Goal: Transaction & Acquisition: Purchase product/service

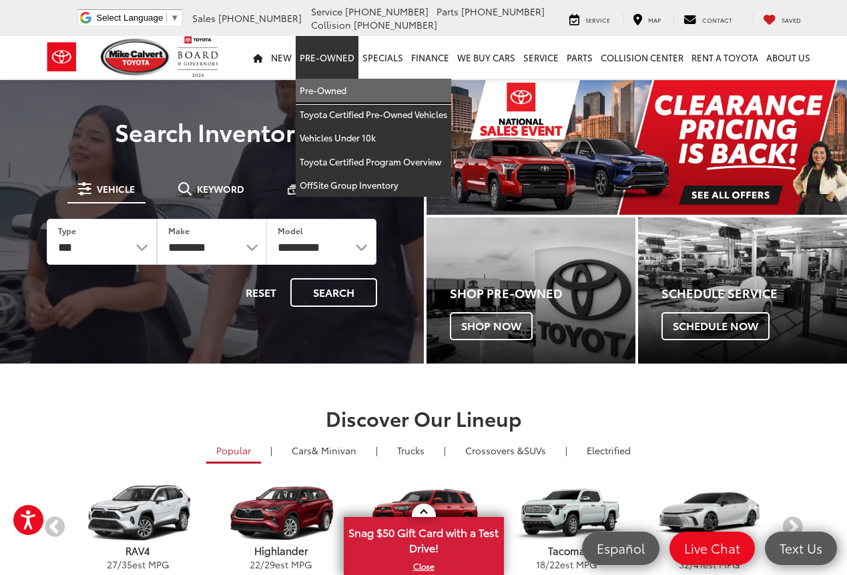
click at [324, 89] on link "Pre-Owned" at bounding box center [373, 91] width 155 height 24
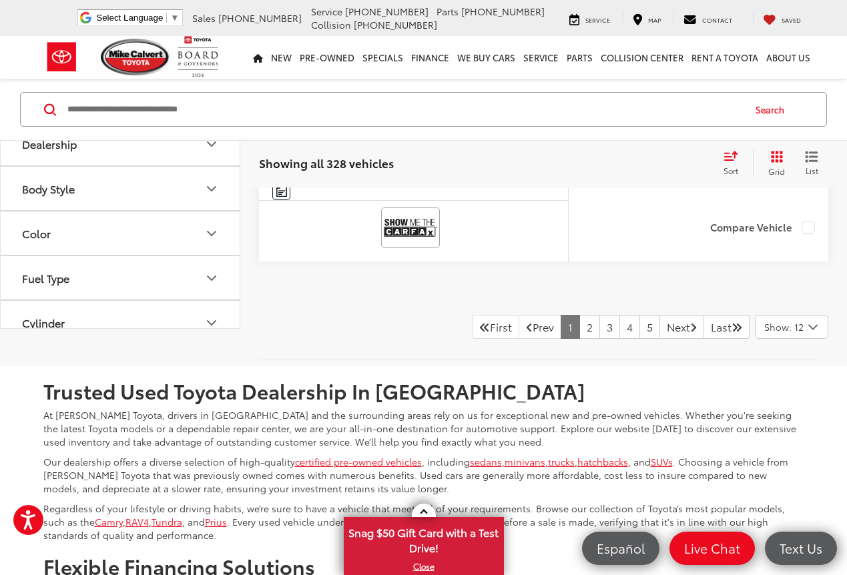
scroll to position [5151, 0]
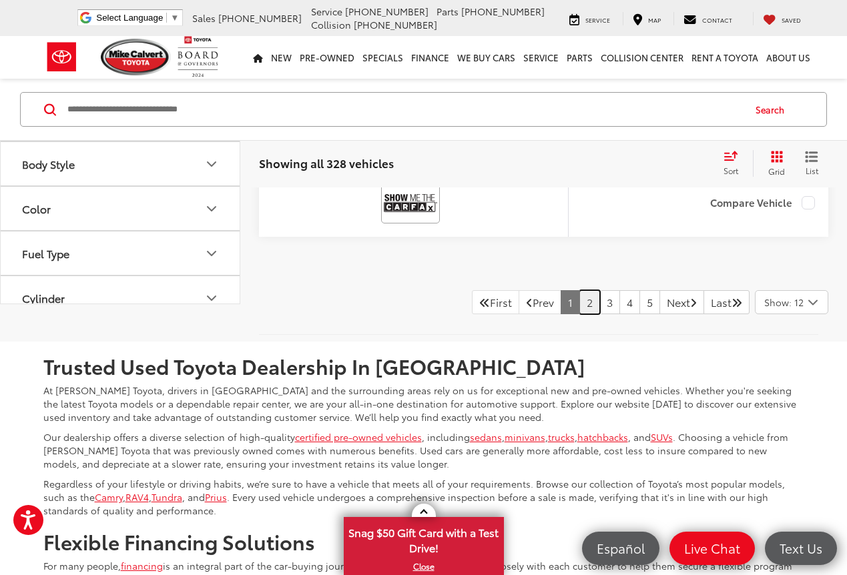
click at [579, 314] on link "2" at bounding box center [589, 302] width 21 height 24
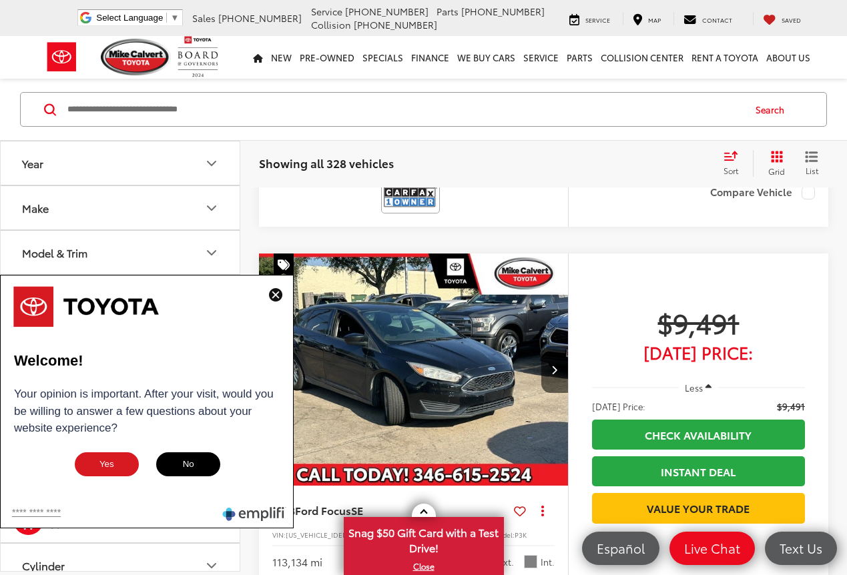
scroll to position [913, 0]
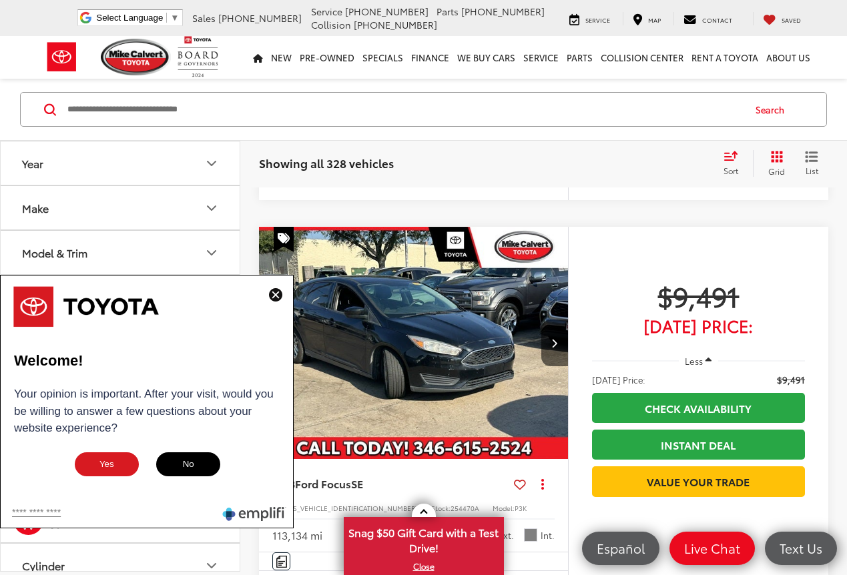
click at [272, 292] on img at bounding box center [275, 294] width 13 height 13
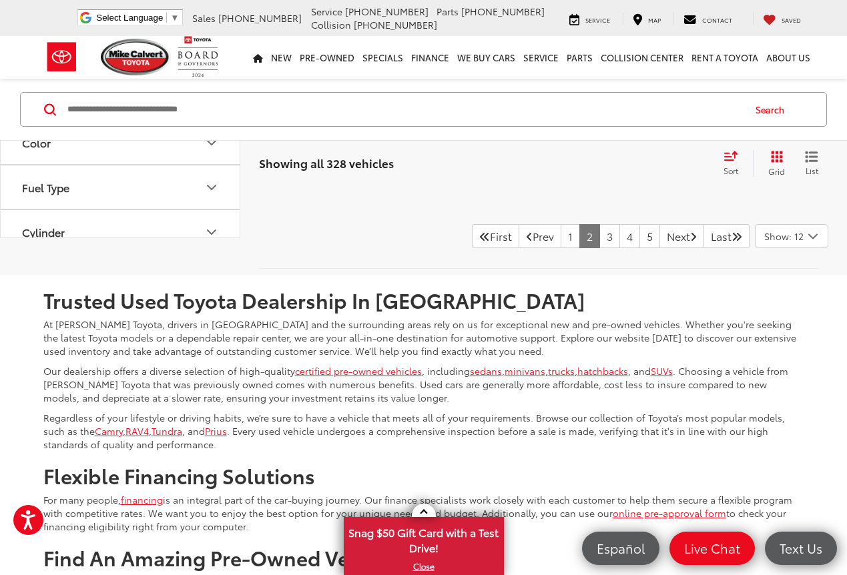
scroll to position [5210, 0]
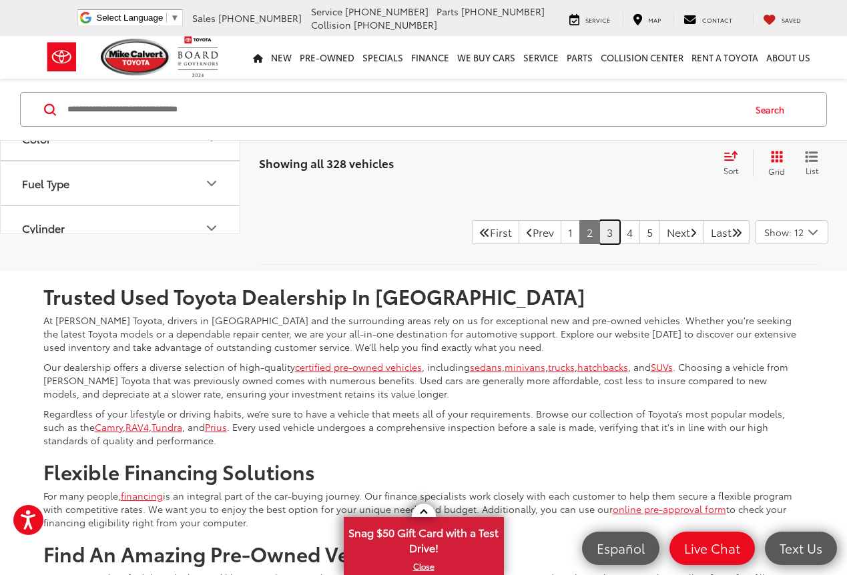
click at [599, 244] on link "3" at bounding box center [609, 232] width 21 height 24
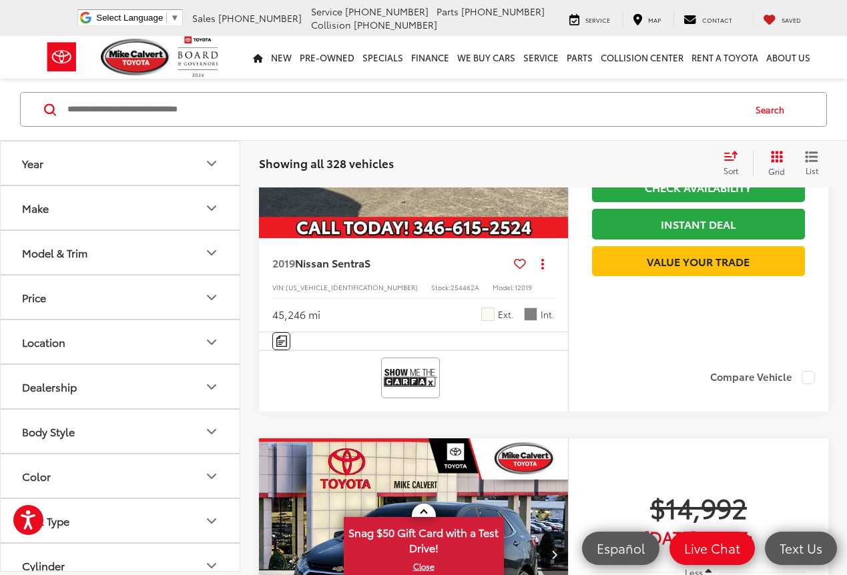
scroll to position [2835, 0]
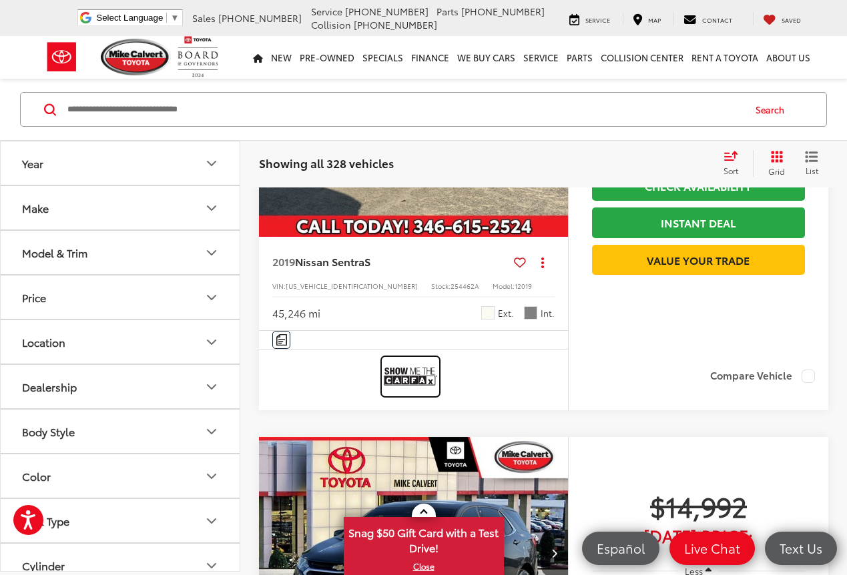
click at [414, 394] on img at bounding box center [410, 376] width 53 height 35
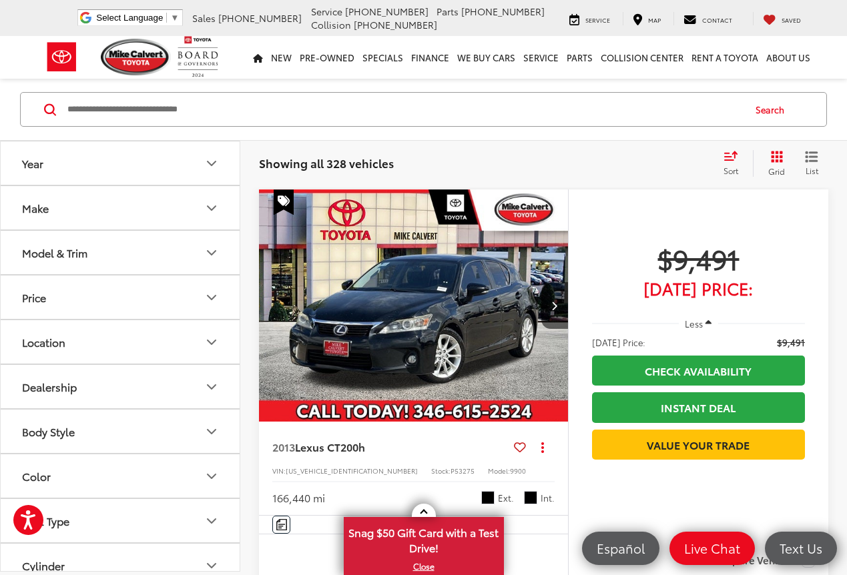
click at [469, 208] on img "2013 Lexus CT 200h 0" at bounding box center [413, 305] width 311 height 233
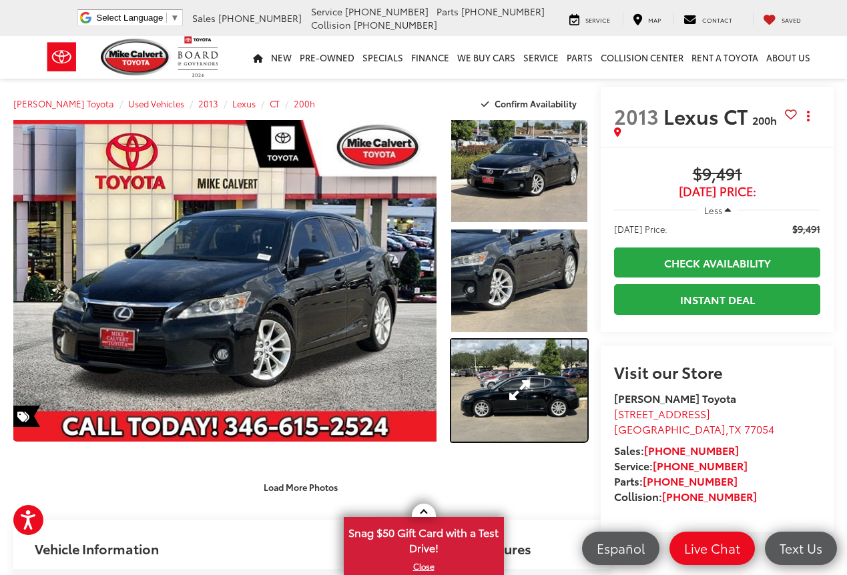
click at [492, 368] on link "Expand Photo 3" at bounding box center [519, 391] width 137 height 102
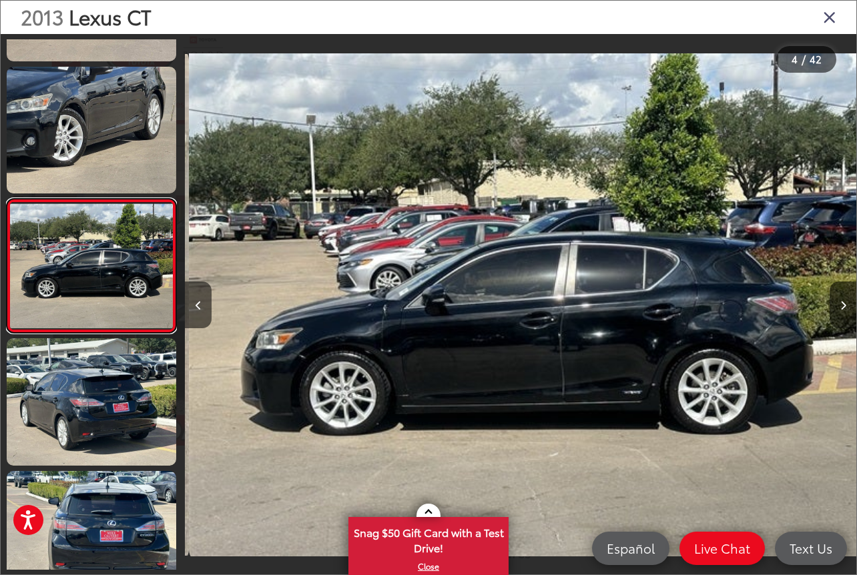
scroll to position [0, 2013]
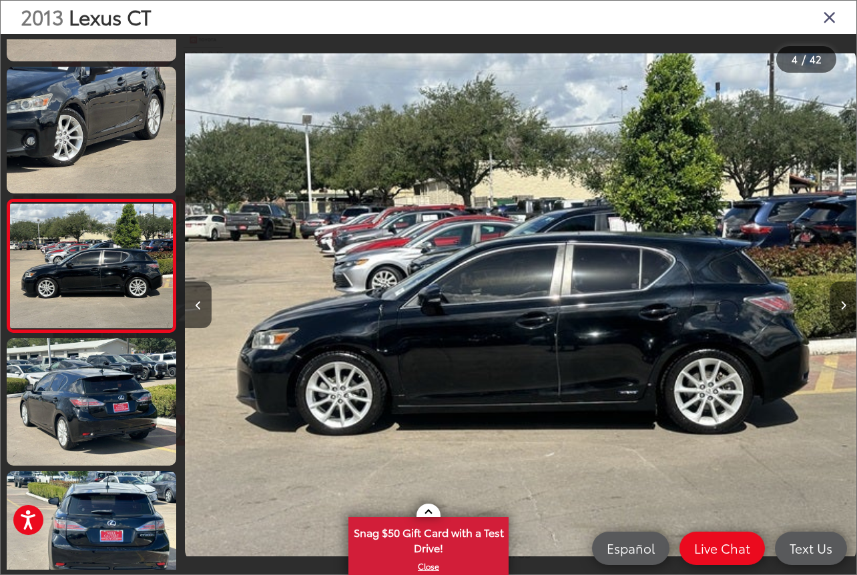
click at [845, 305] on icon "Next image" at bounding box center [843, 305] width 6 height 9
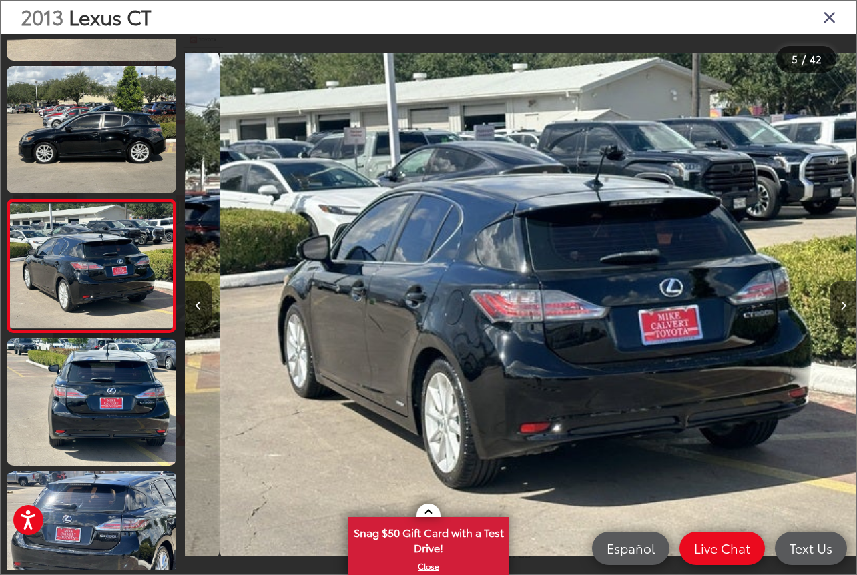
scroll to position [0, 2684]
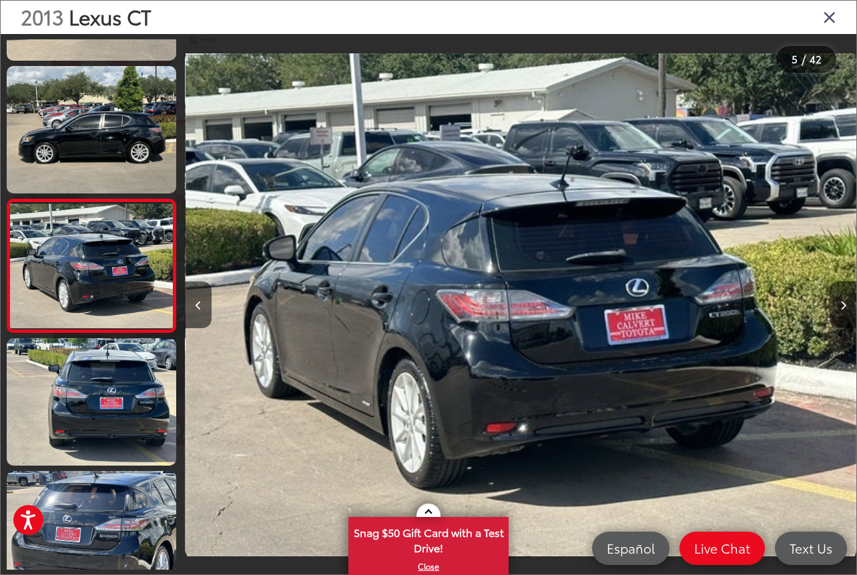
click at [845, 305] on icon "Next image" at bounding box center [843, 305] width 6 height 9
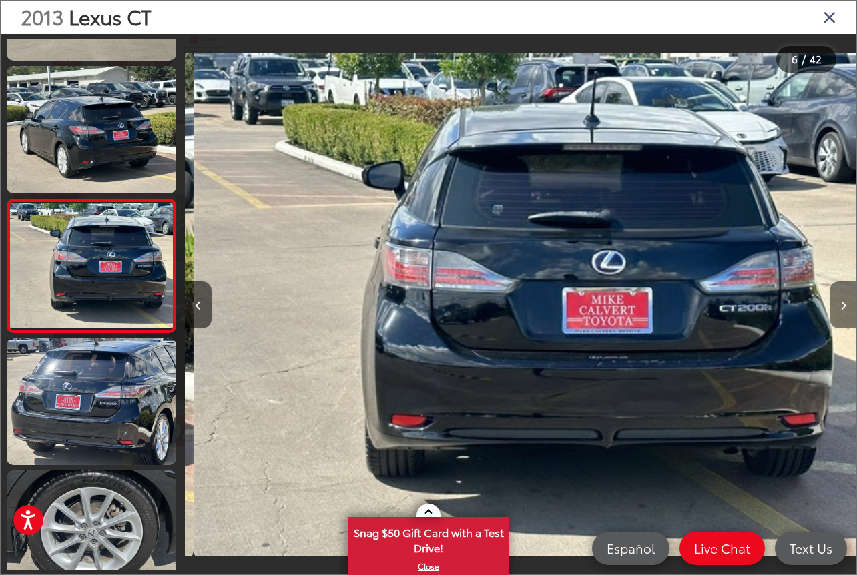
scroll to position [0, 3355]
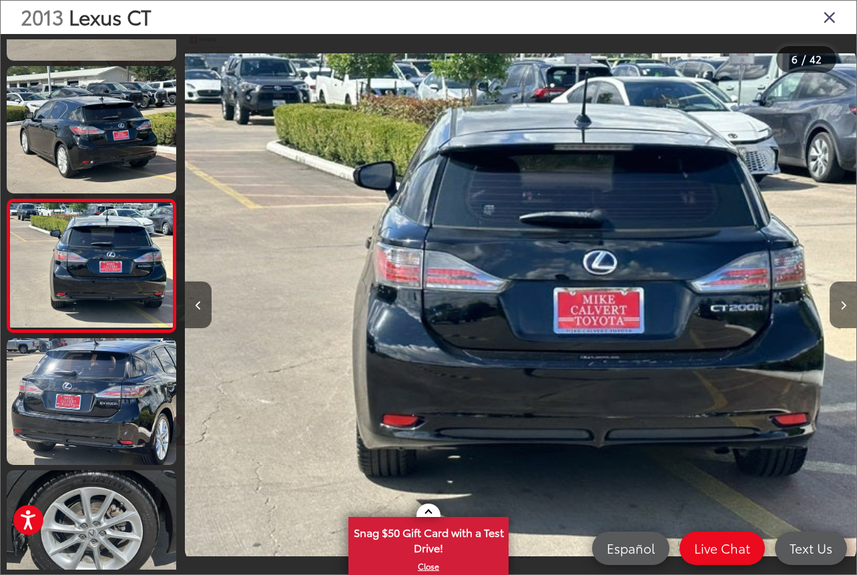
click at [845, 305] on icon "Next image" at bounding box center [843, 305] width 6 height 9
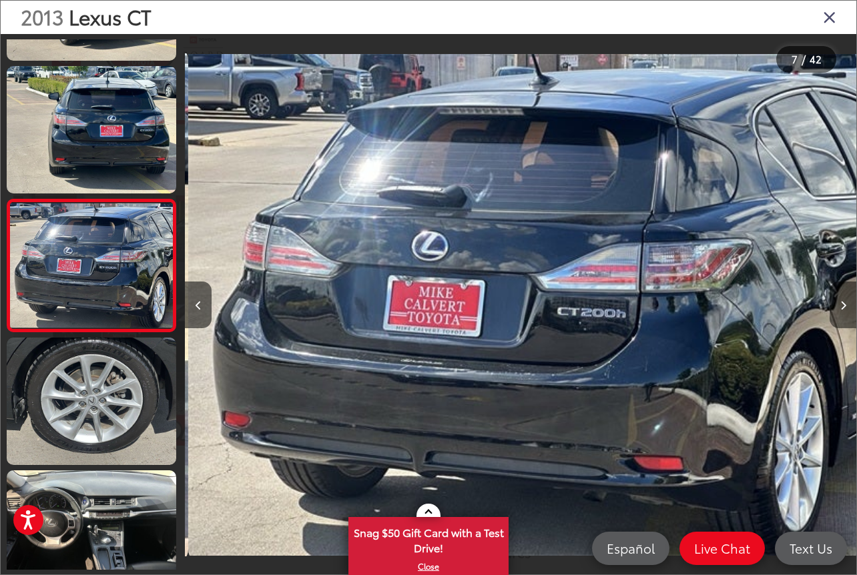
scroll to position [0, 4026]
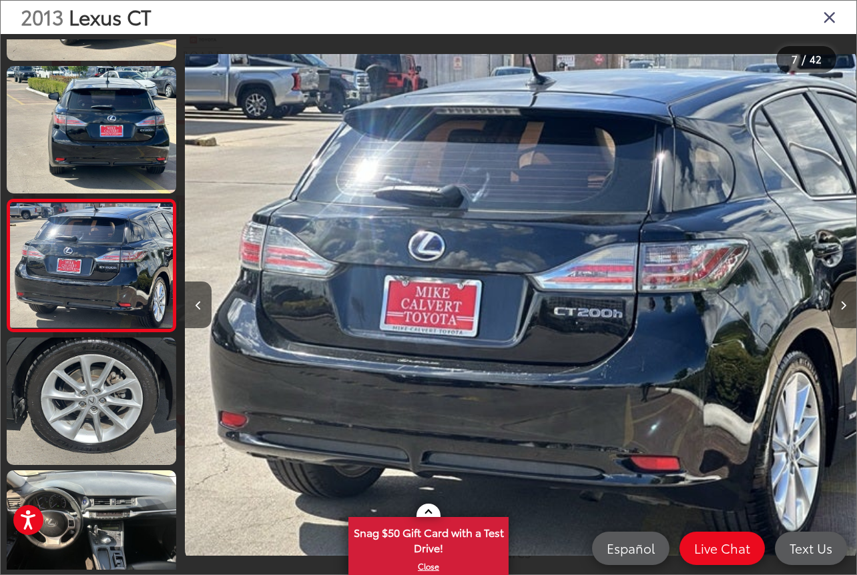
click at [845, 305] on icon "Next image" at bounding box center [843, 305] width 6 height 9
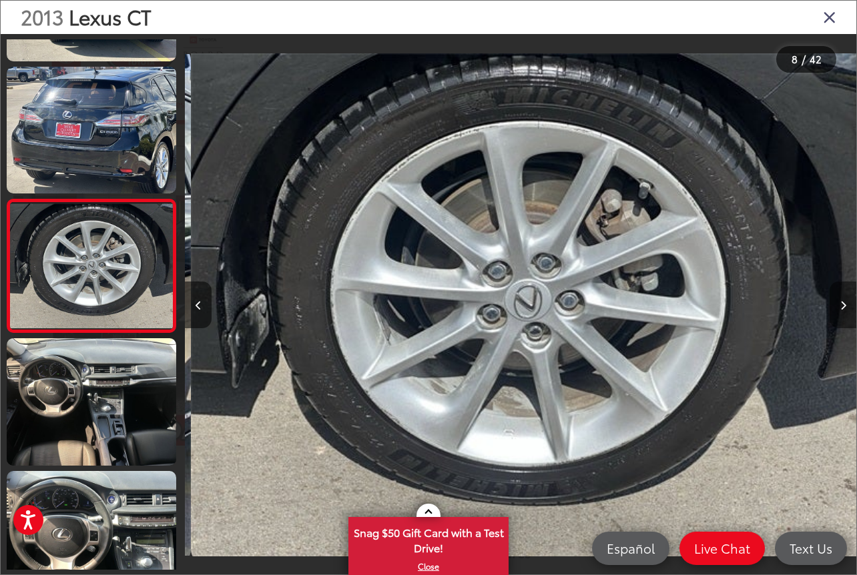
scroll to position [0, 4696]
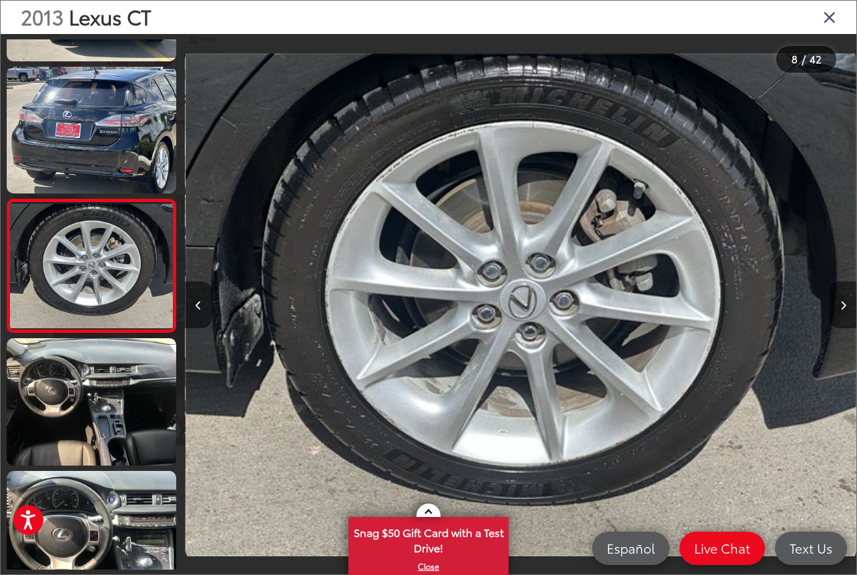
click at [845, 305] on icon "Next image" at bounding box center [843, 305] width 6 height 9
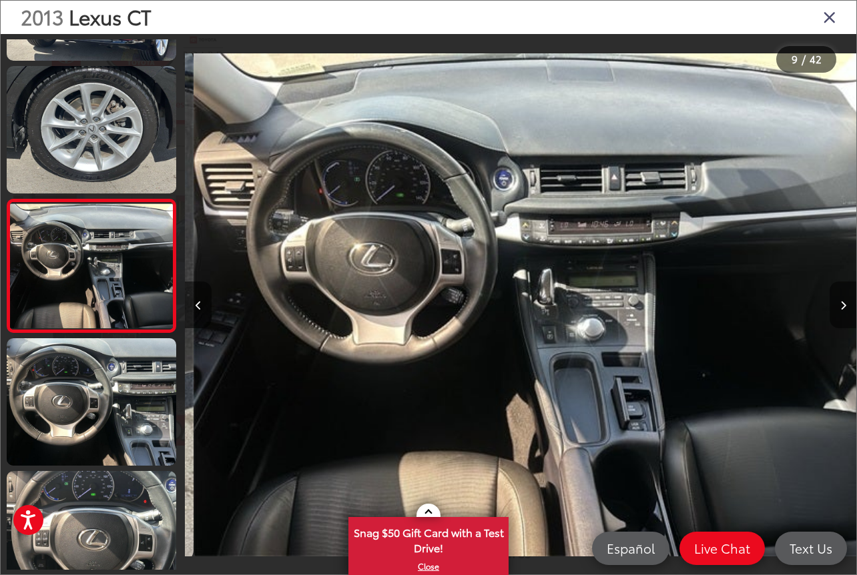
scroll to position [0, 5368]
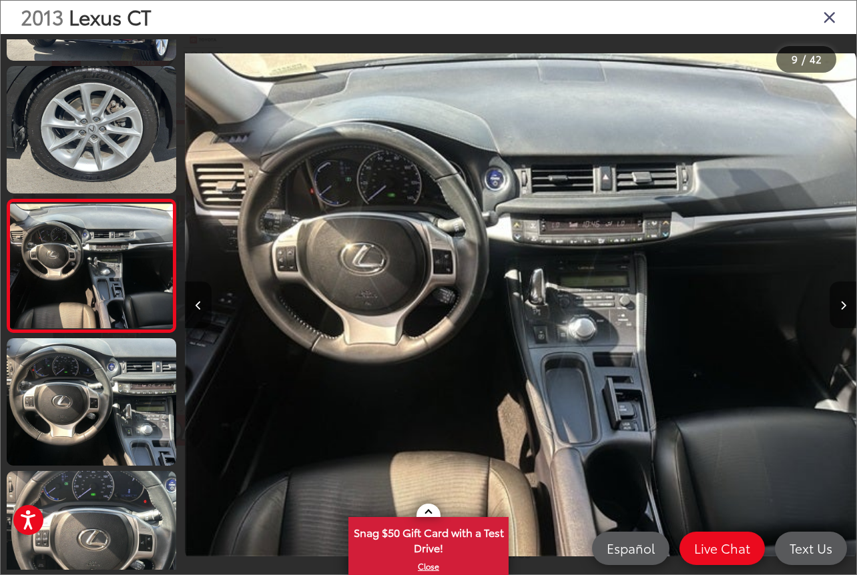
click at [845, 304] on icon "Next image" at bounding box center [843, 305] width 6 height 9
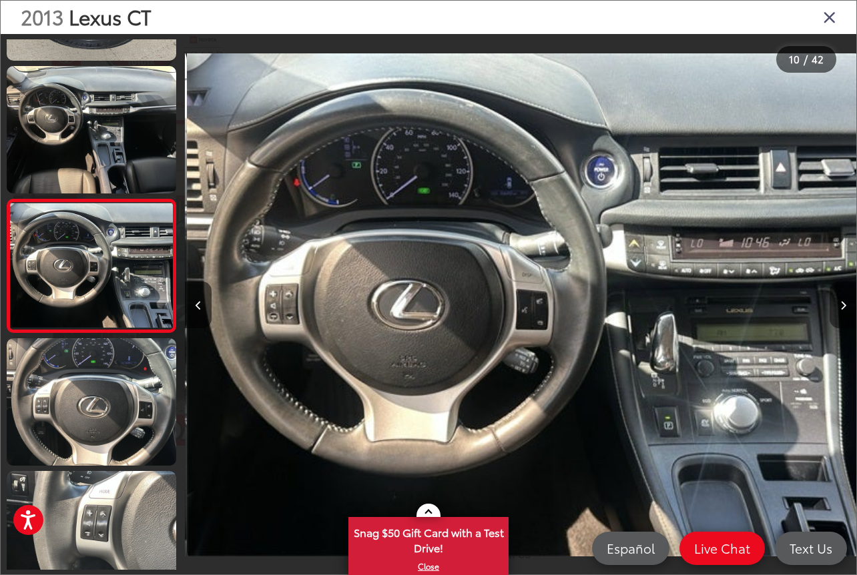
scroll to position [0, 6038]
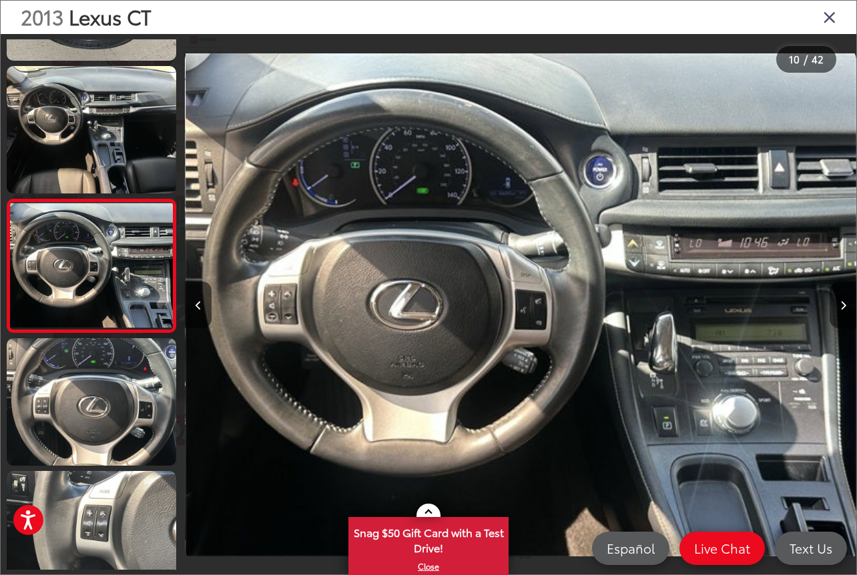
click at [845, 304] on icon "Next image" at bounding box center [843, 305] width 6 height 9
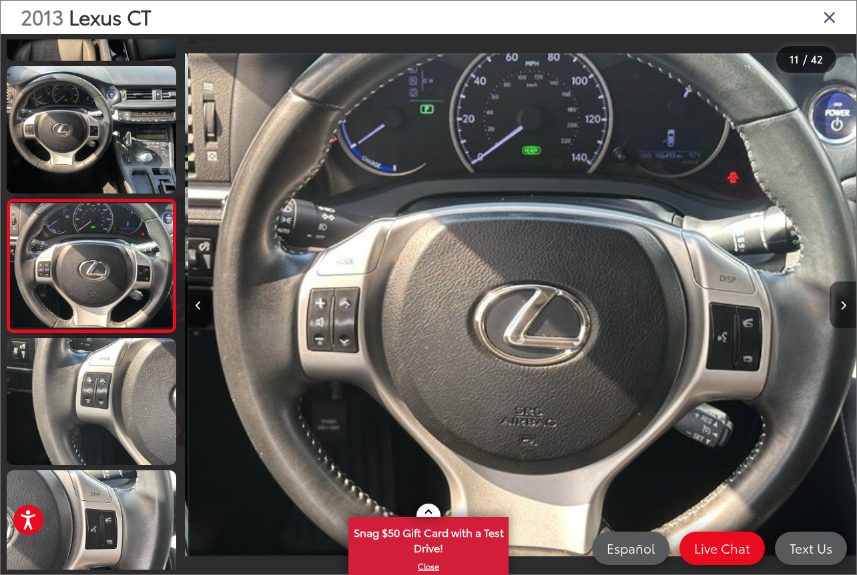
scroll to position [0, 6709]
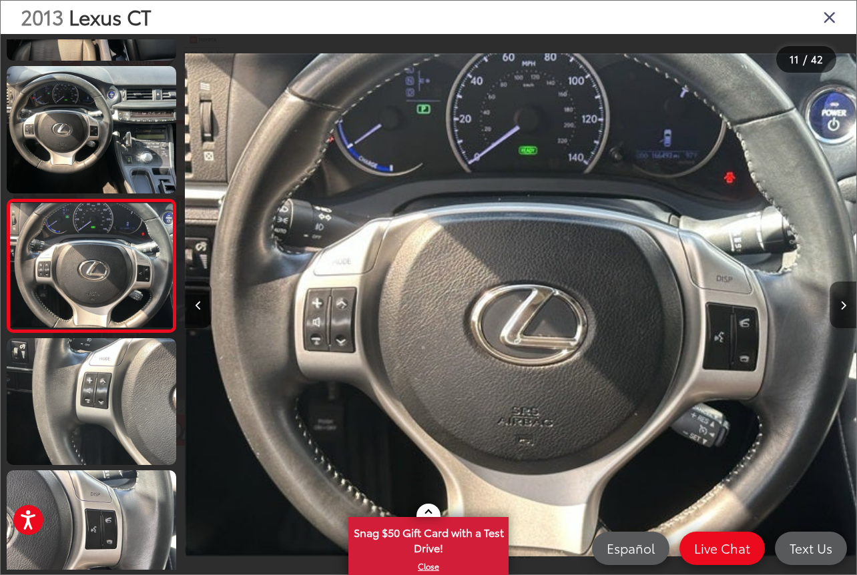
click at [845, 304] on icon "Next image" at bounding box center [843, 305] width 6 height 9
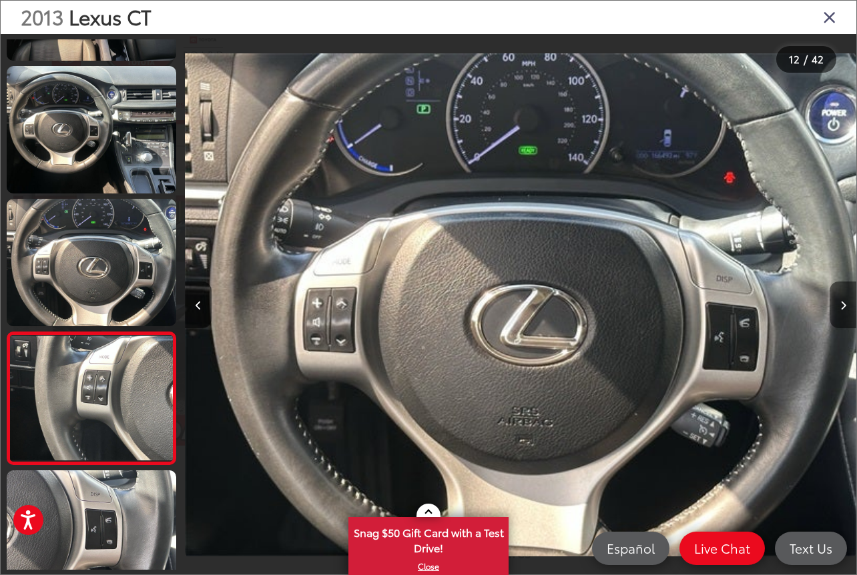
scroll to position [0, 0]
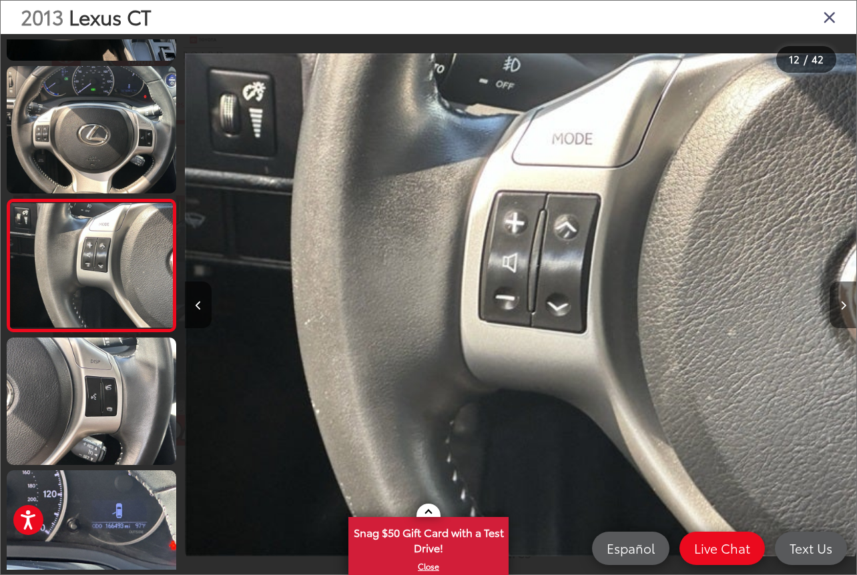
click at [845, 304] on icon "Next image" at bounding box center [843, 305] width 6 height 9
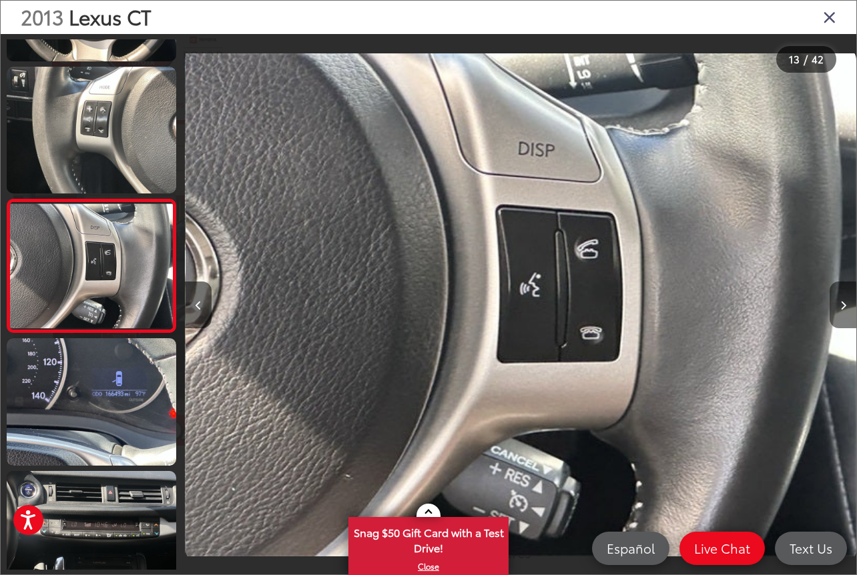
click at [845, 304] on icon "Next image" at bounding box center [843, 305] width 6 height 9
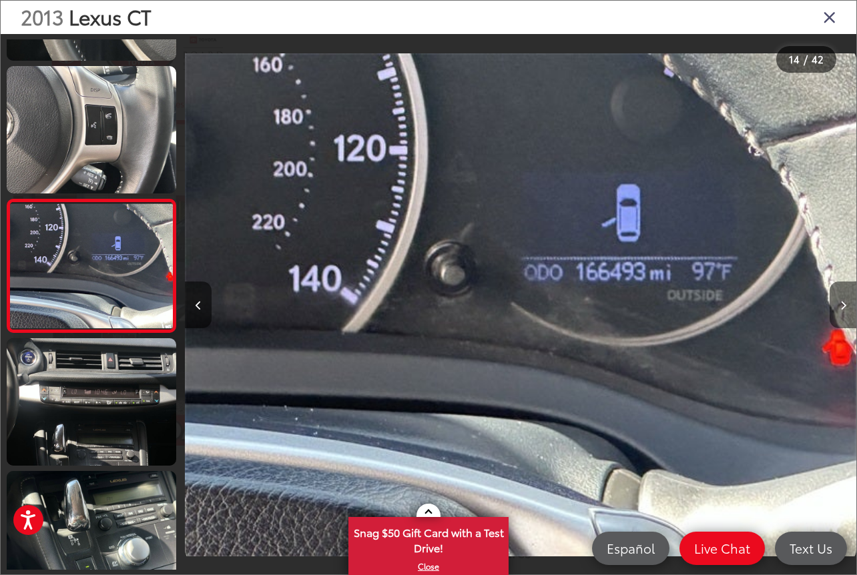
click at [845, 304] on icon "Next image" at bounding box center [843, 305] width 6 height 9
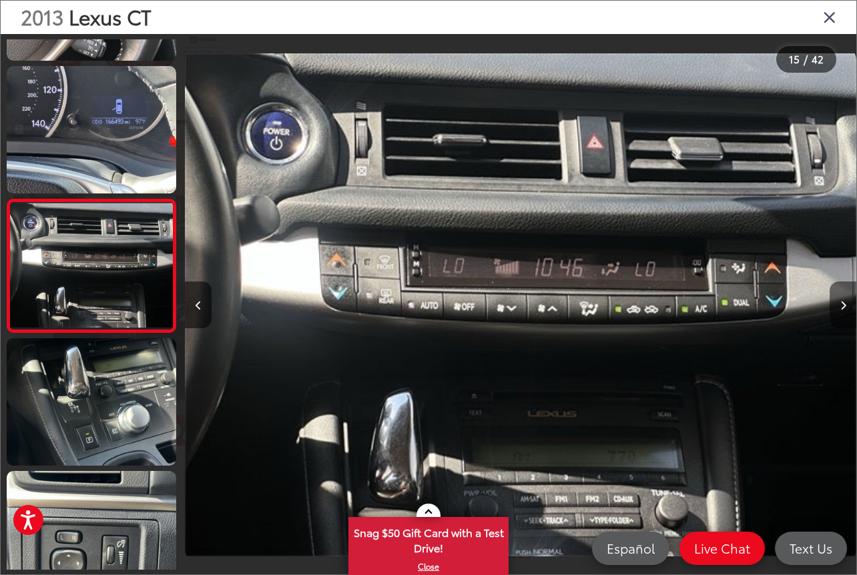
click at [845, 304] on icon "Next image" at bounding box center [843, 305] width 6 height 9
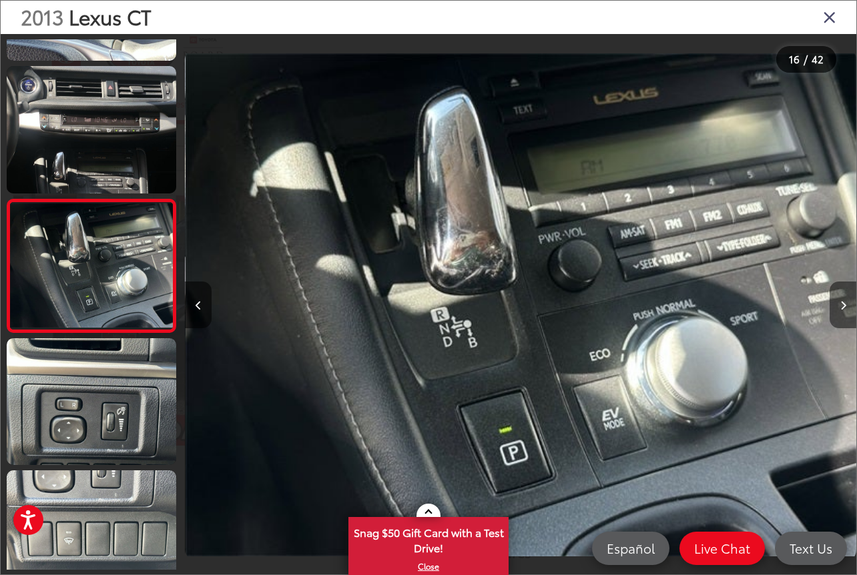
click at [845, 304] on icon "Next image" at bounding box center [843, 305] width 6 height 9
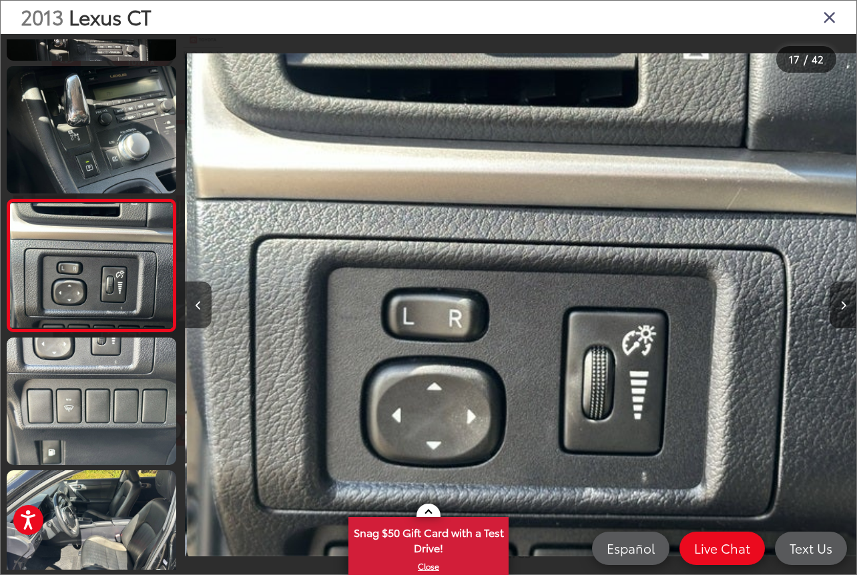
scroll to position [0, 10735]
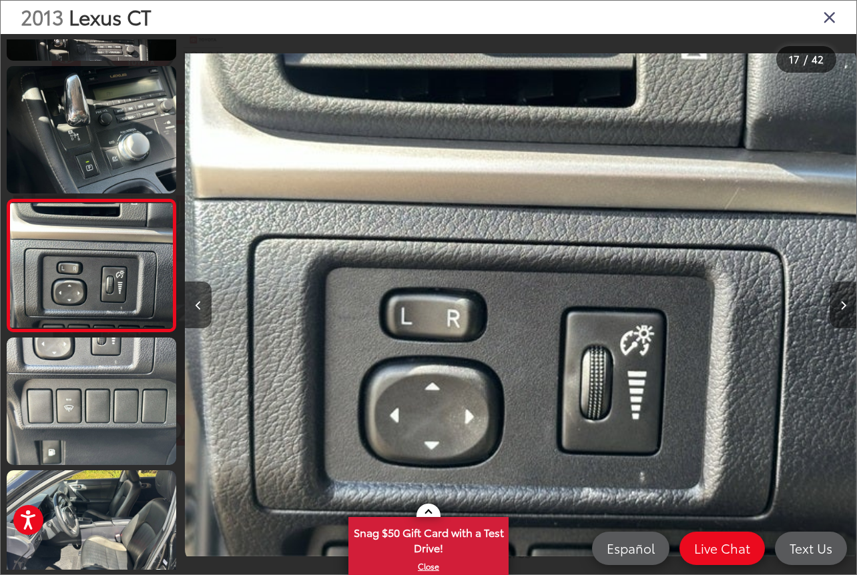
click at [845, 304] on icon "Next image" at bounding box center [843, 305] width 6 height 9
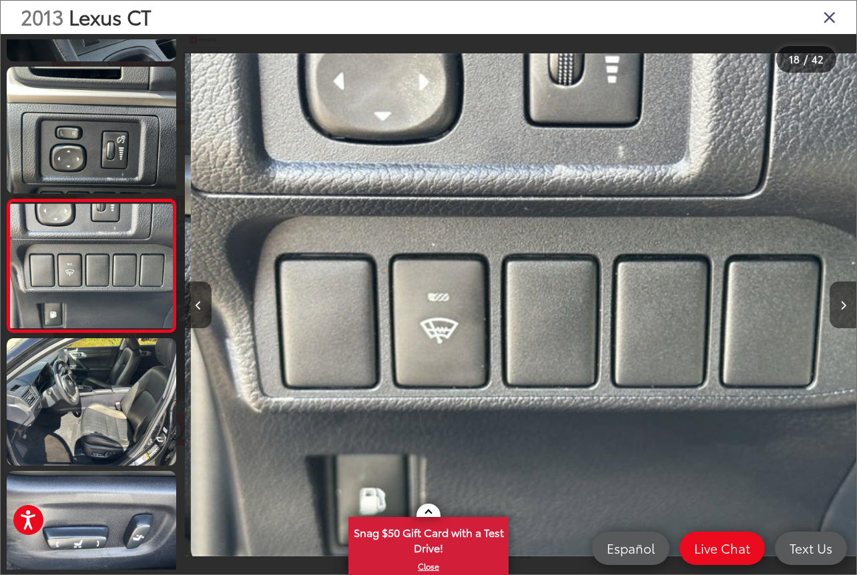
scroll to position [0, 11406]
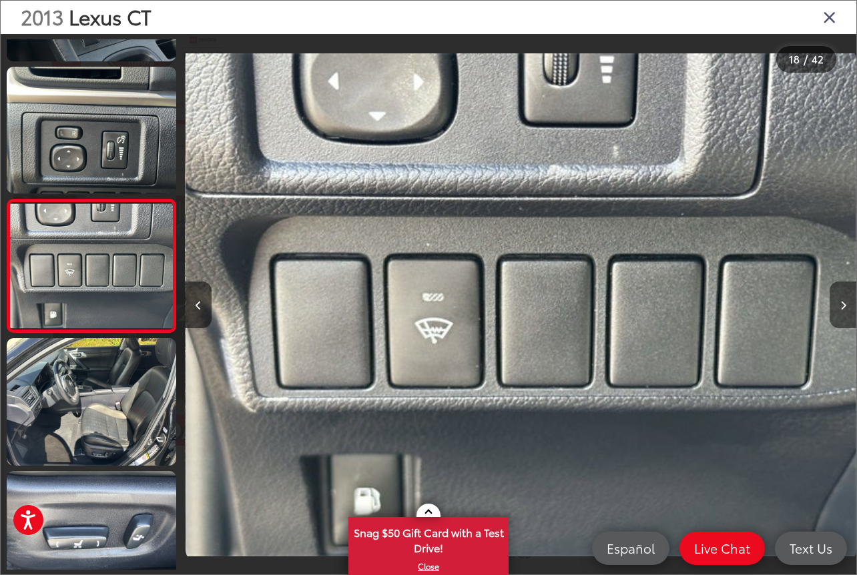
click at [845, 304] on icon "Next image" at bounding box center [843, 305] width 6 height 9
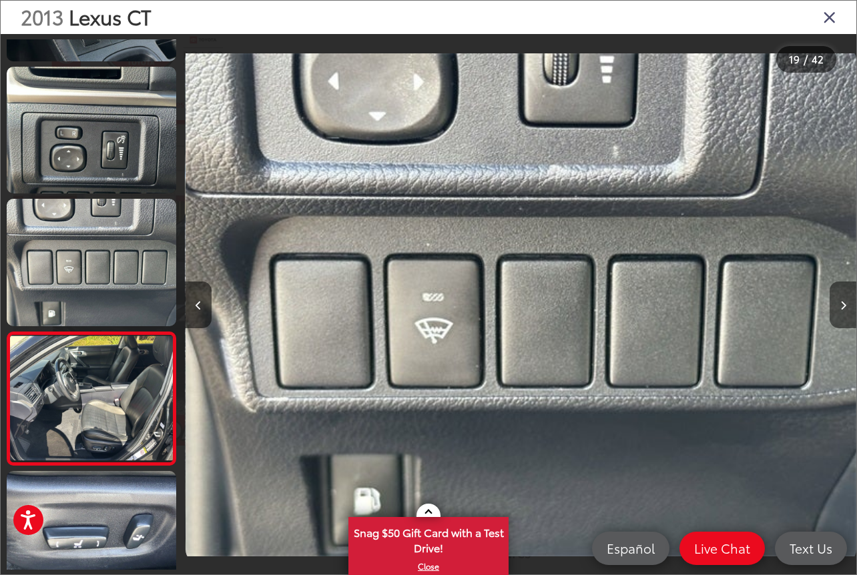
scroll to position [0, 11597]
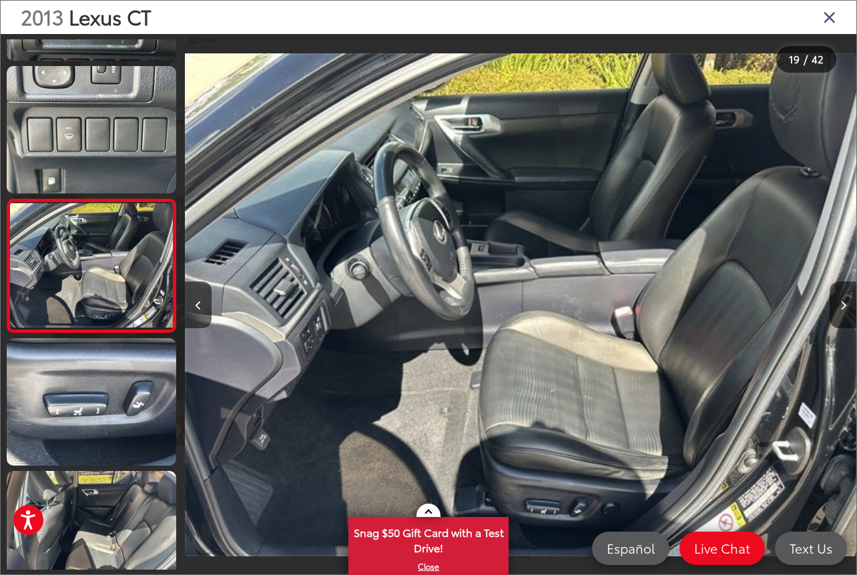
click at [829, 17] on icon "Close gallery" at bounding box center [829, 16] width 13 height 17
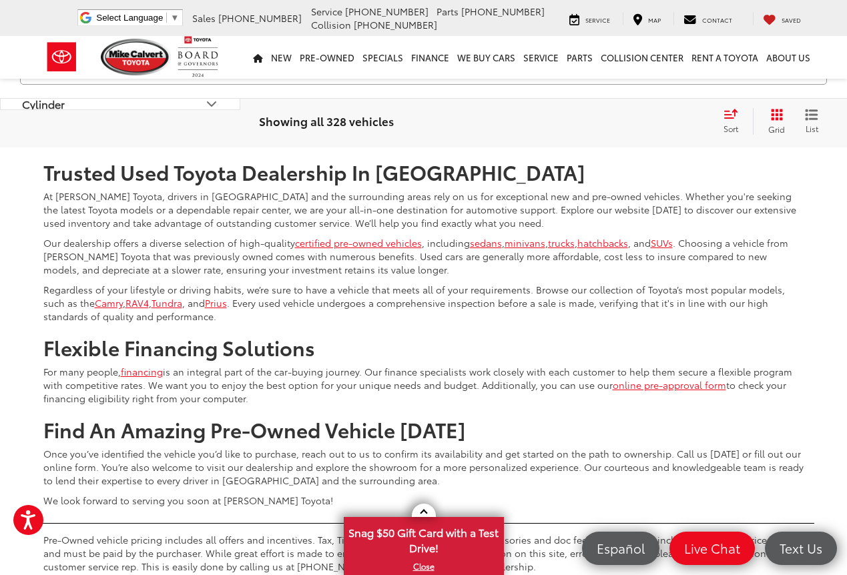
scroll to position [5317, 0]
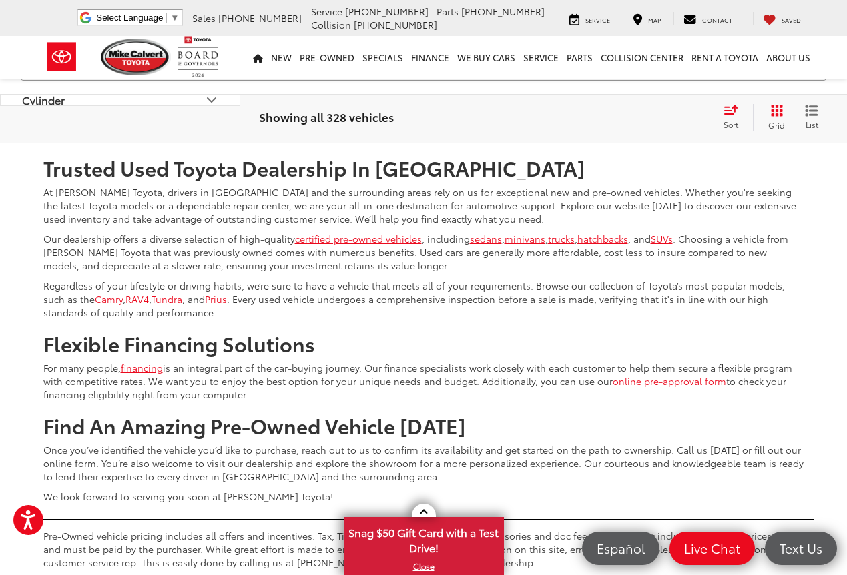
click at [599, 116] on link "3" at bounding box center [609, 104] width 21 height 24
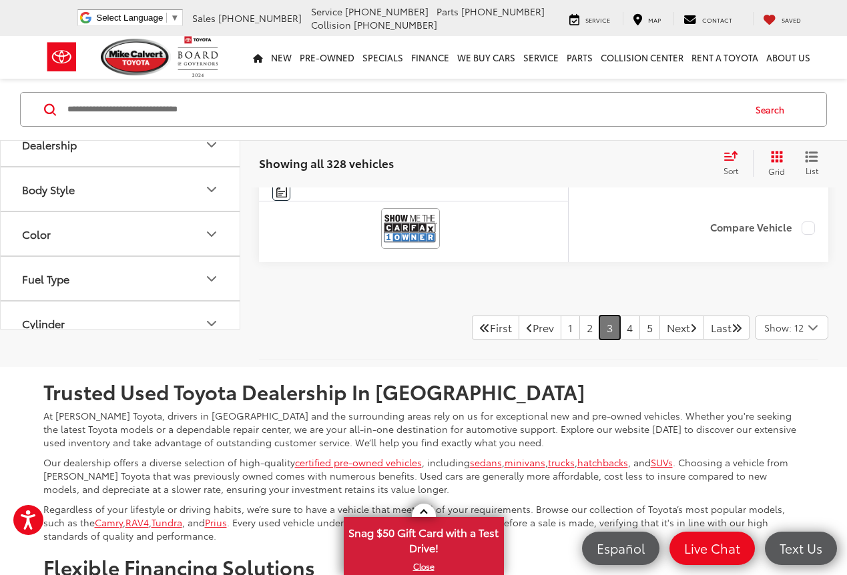
scroll to position [5184, 0]
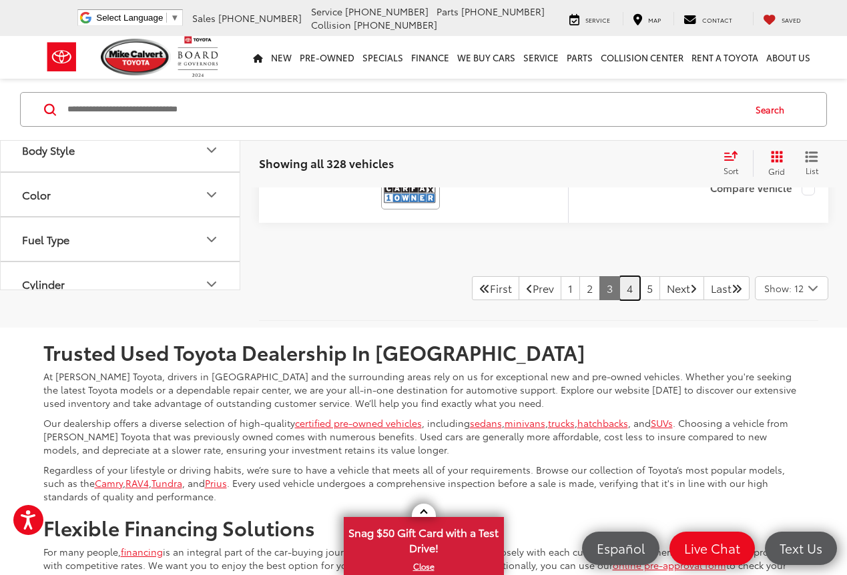
click at [619, 300] on link "4" at bounding box center [629, 288] width 21 height 24
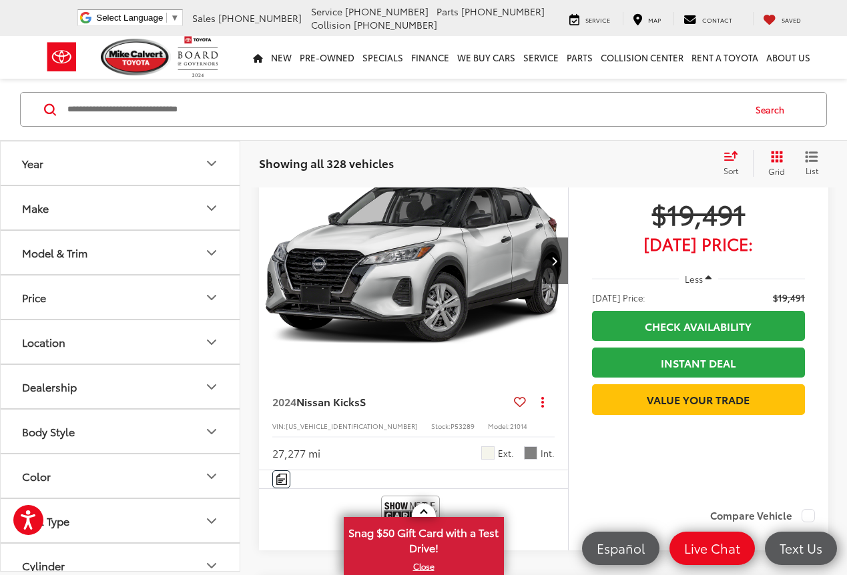
scroll to position [3983, 0]
